Goal: Information Seeking & Learning: Learn about a topic

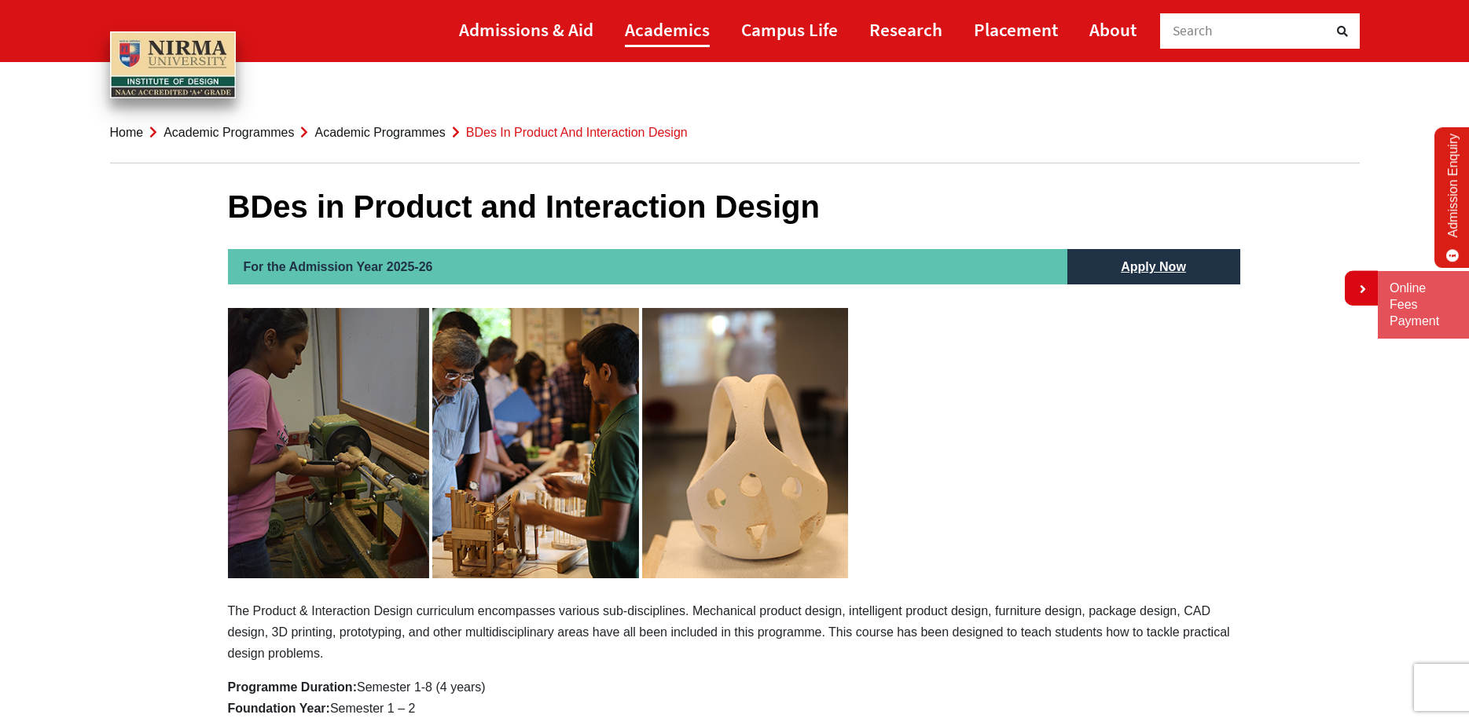
click at [677, 31] on link "Academics" at bounding box center [667, 29] width 85 height 35
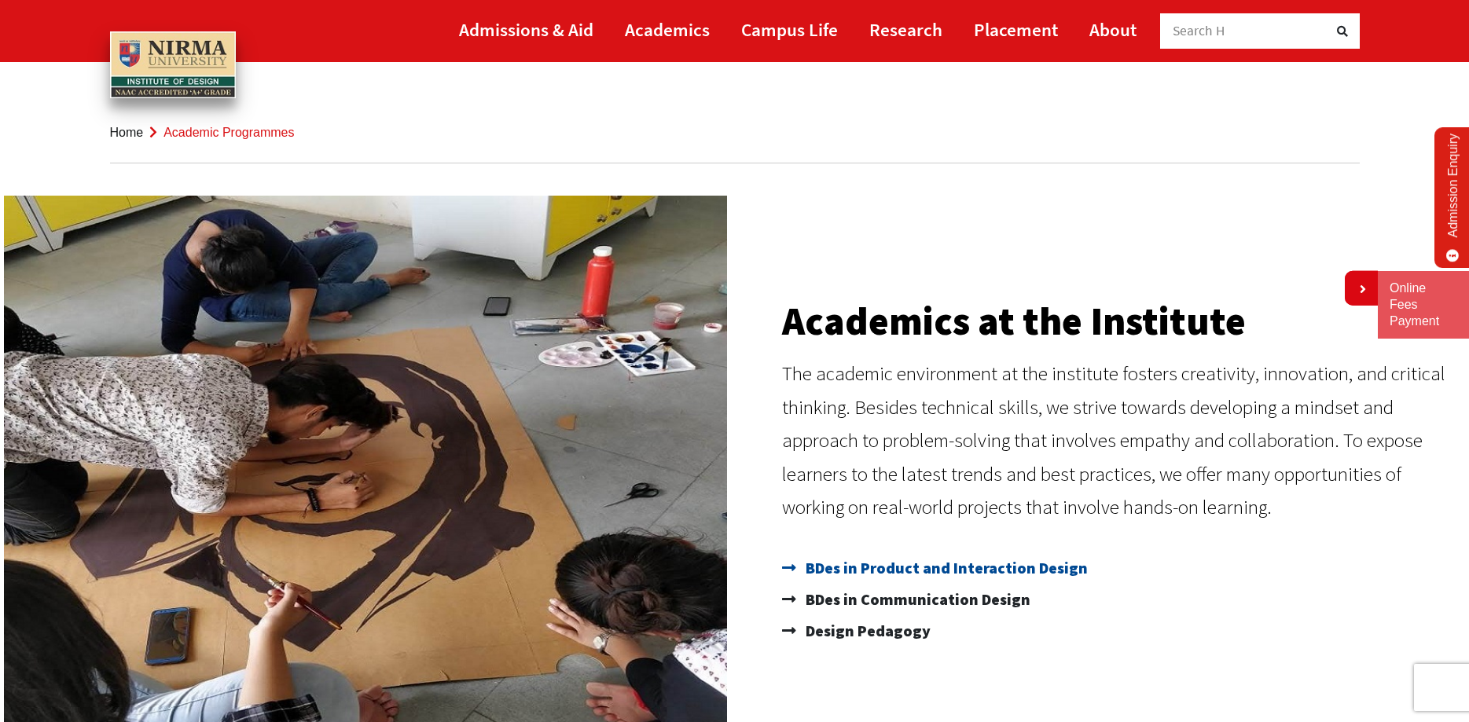
click at [922, 567] on span "BDes in Product and Interaction Design" at bounding box center [944, 567] width 286 height 31
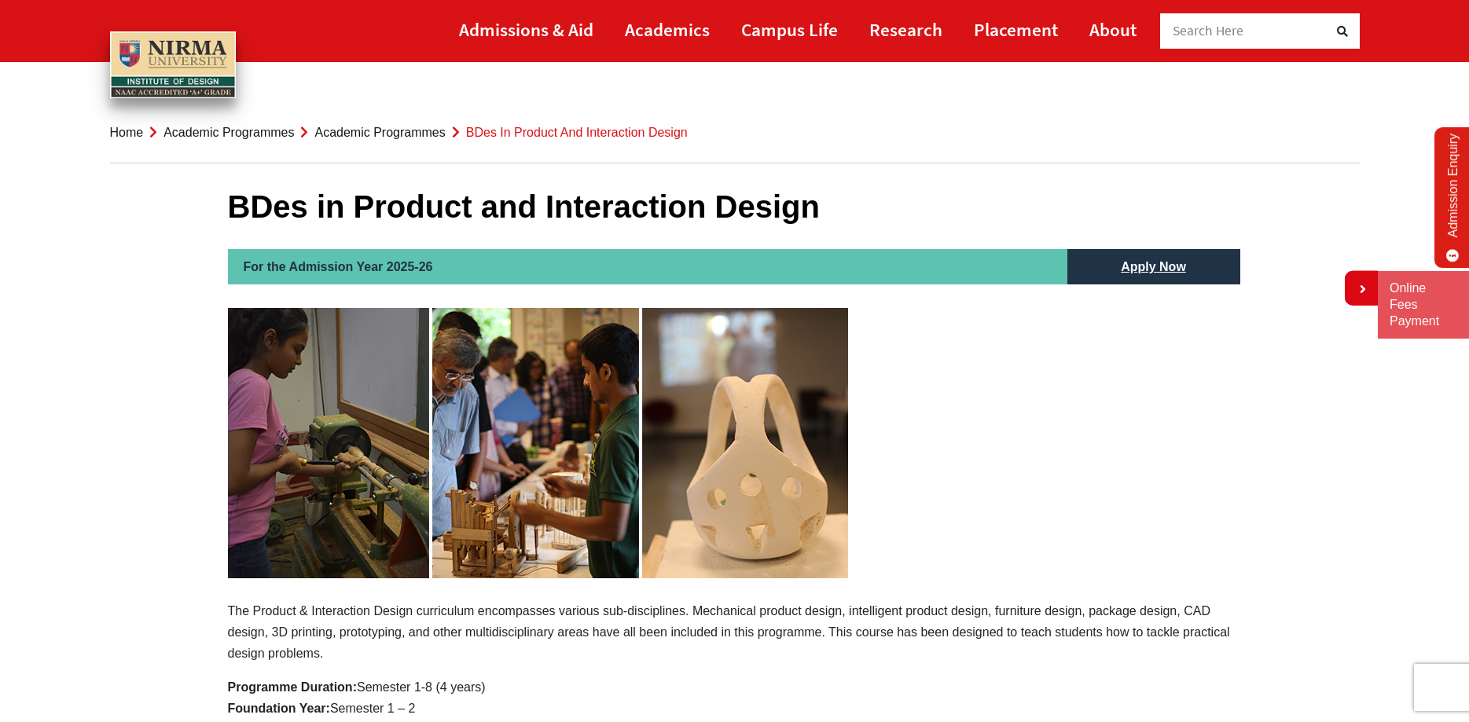
click at [393, 134] on link "Academic Programmes" at bounding box center [379, 132] width 130 height 13
click at [390, 132] on link "Academic Programmes" at bounding box center [379, 132] width 130 height 13
click at [250, 133] on link "Academic Programmes" at bounding box center [228, 132] width 130 height 13
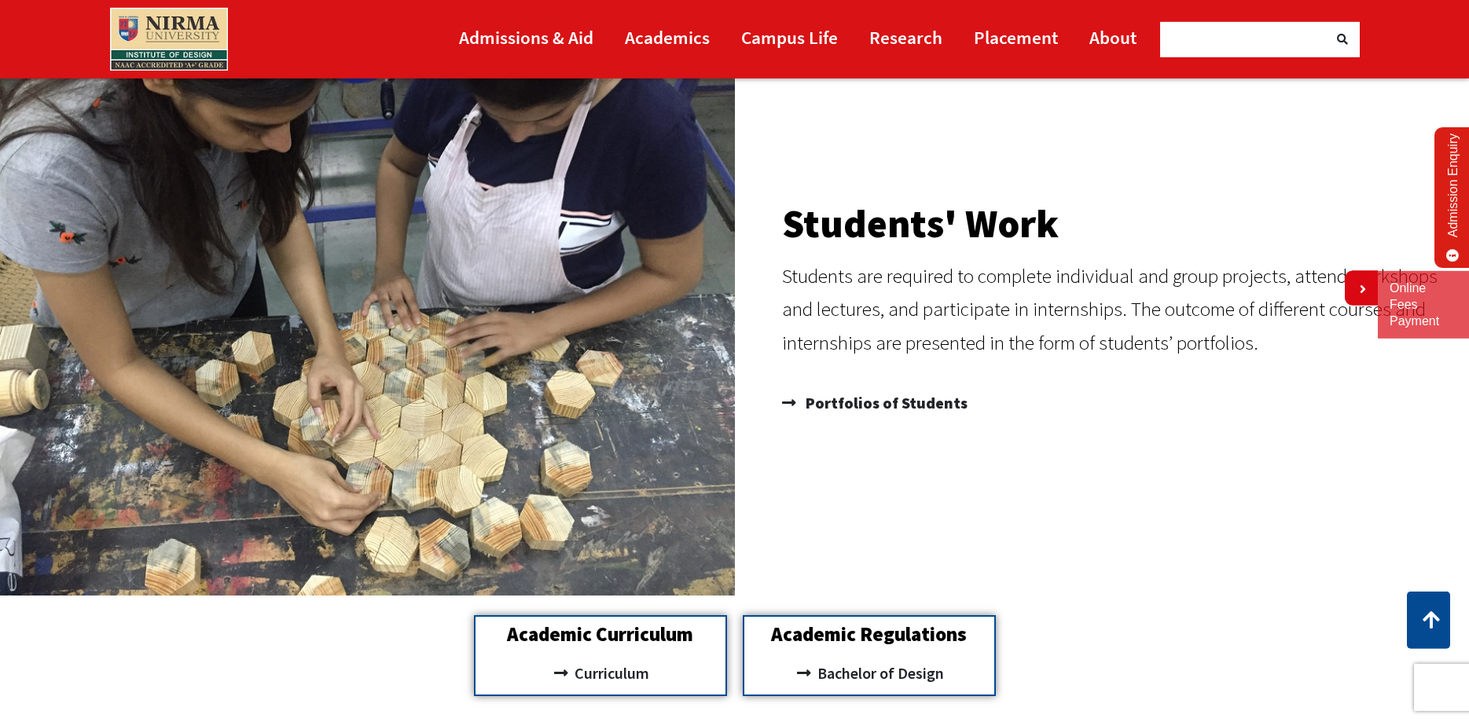
scroll to position [1443, 0]
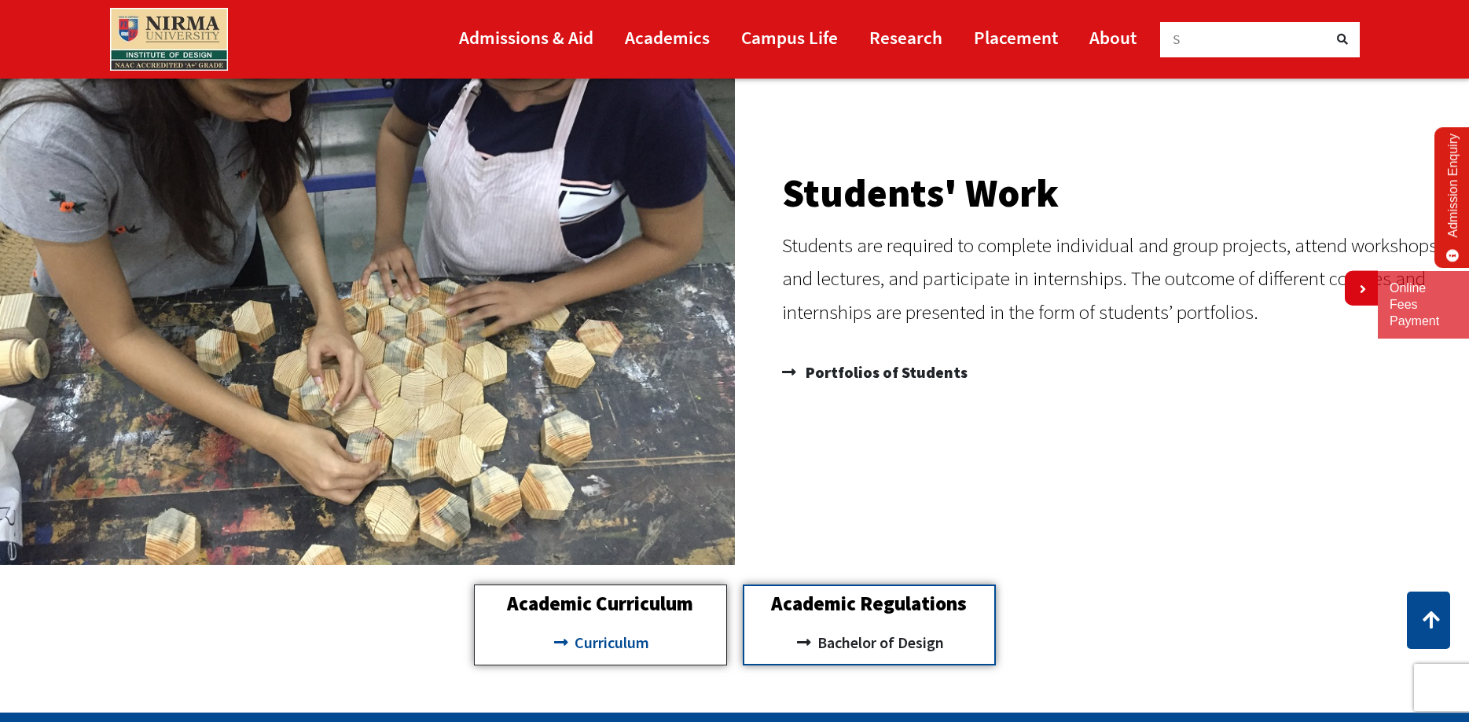
click at [655, 636] on link "Curriculum" at bounding box center [600, 642] width 236 height 27
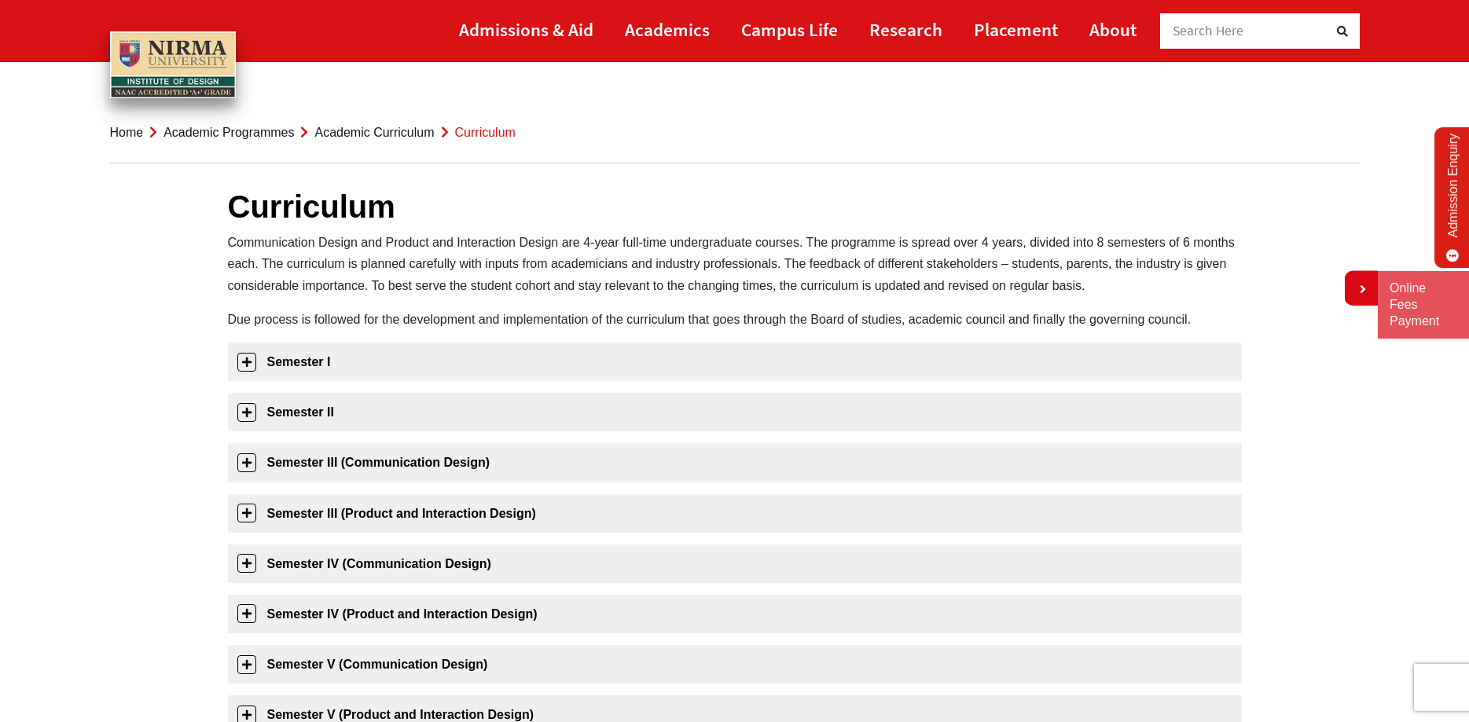
scroll to position [321, 0]
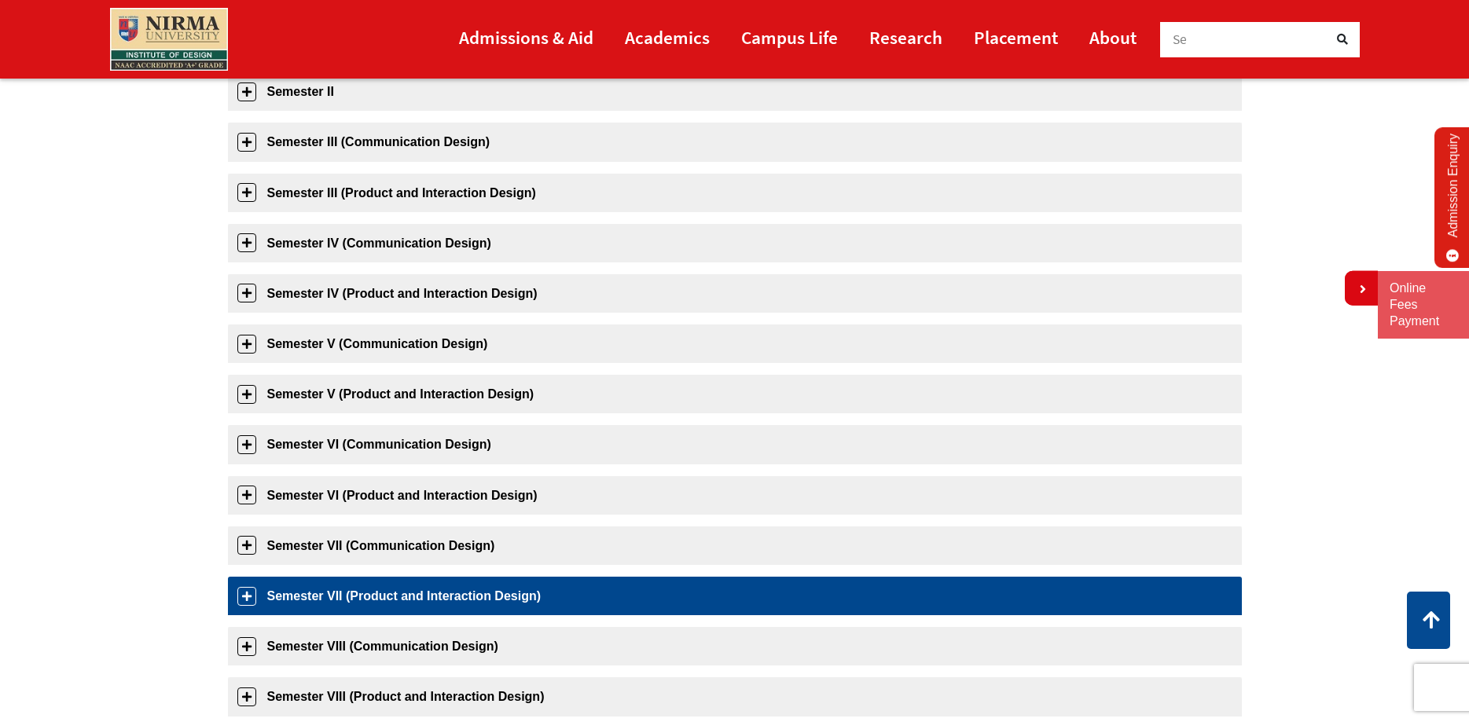
click at [458, 594] on link "Semester VII (Product and Interaction Design)" at bounding box center [735, 596] width 1014 height 39
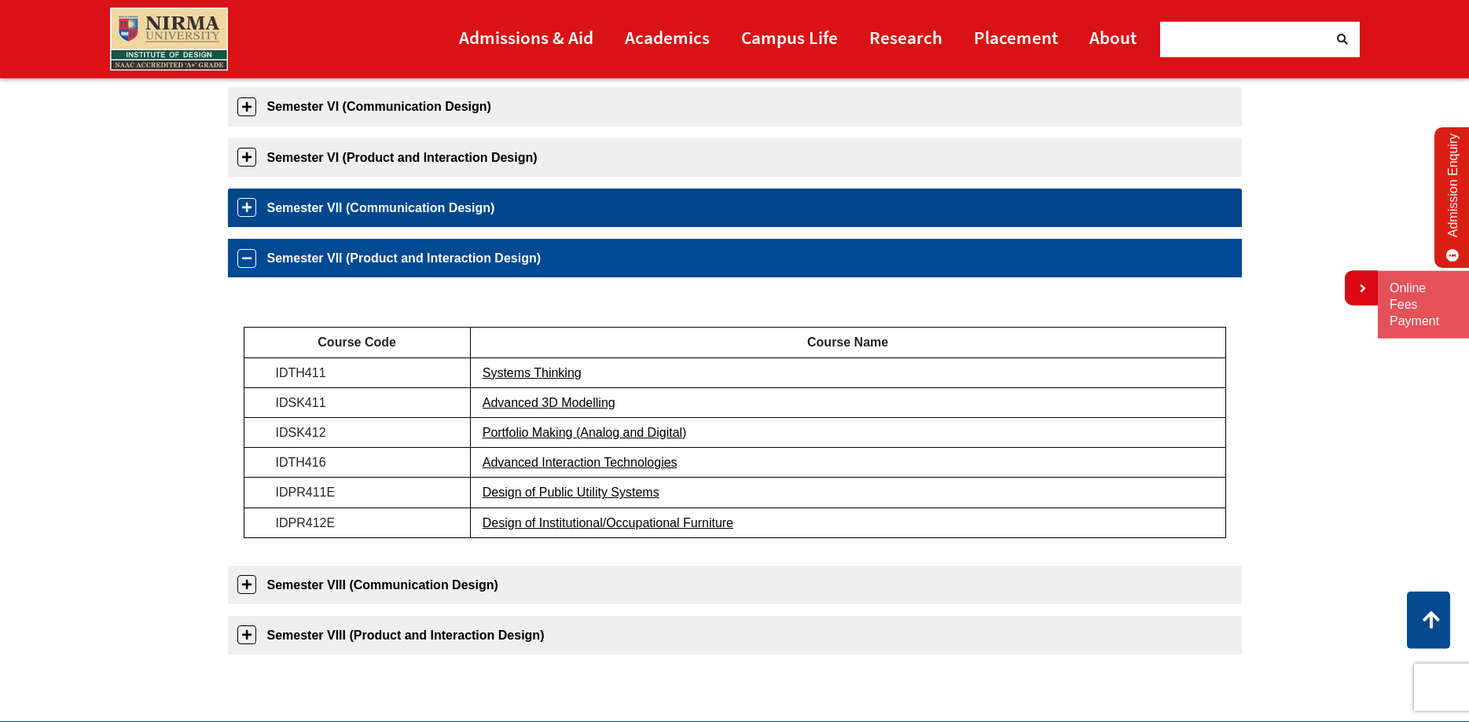
scroll to position [724, 0]
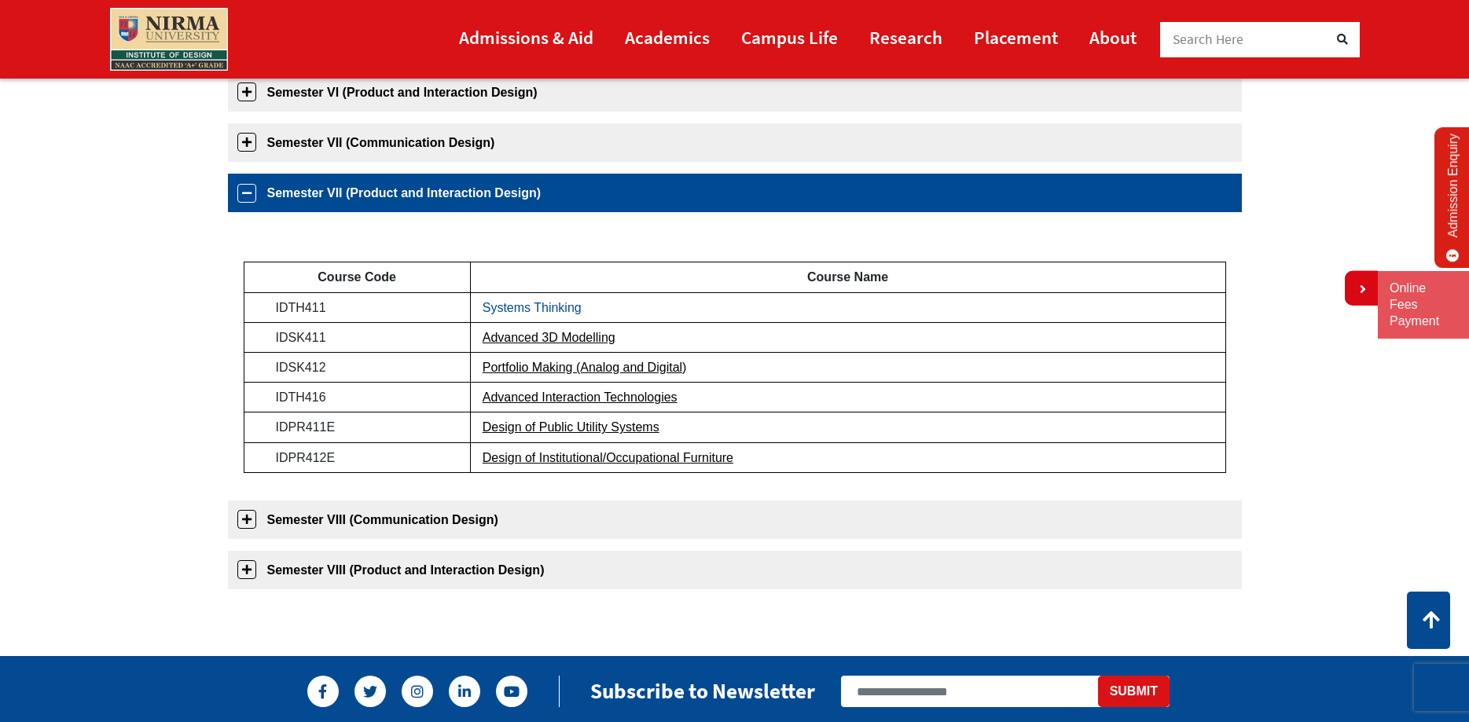
click at [534, 303] on link "Systems Thinking" at bounding box center [531, 307] width 99 height 13
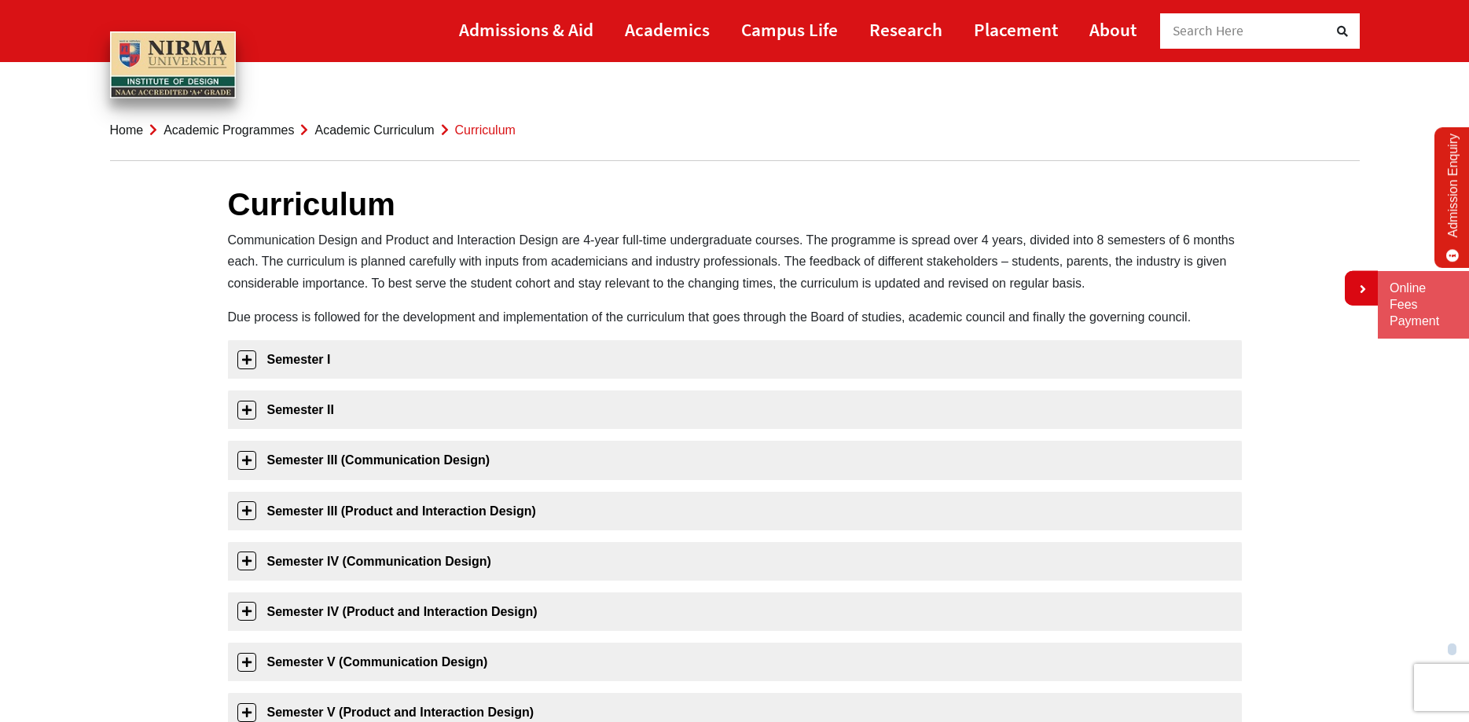
scroll to position [0, 0]
